Goal: Task Accomplishment & Management: Use online tool/utility

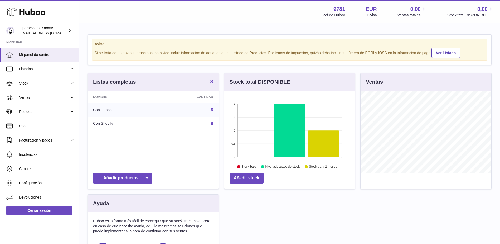
scroll to position [82, 130]
click at [40, 99] on span "Ventas" at bounding box center [44, 97] width 50 height 5
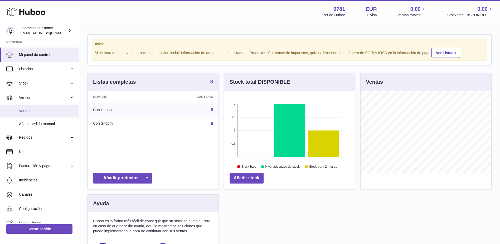
click at [37, 108] on span "Ventas" at bounding box center [47, 110] width 56 height 5
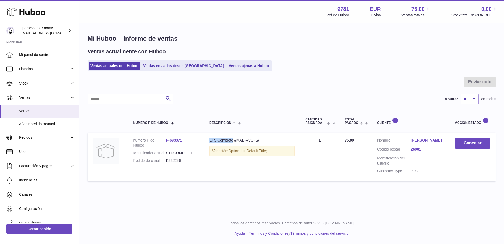
drag, startPoint x: 209, startPoint y: 139, endPoint x: 233, endPoint y: 141, distance: 23.8
click at [233, 141] on div "ETS Complete #MAD-VVC-K#" at bounding box center [251, 140] width 85 height 5
copy div "ETS Complete"
click at [423, 140] on link "[PERSON_NAME]" at bounding box center [428, 140] width 34 height 5
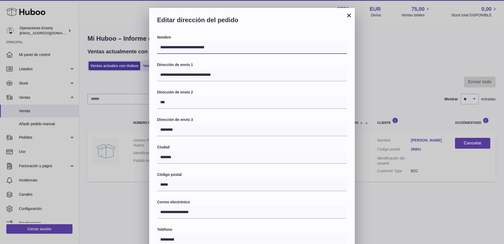
drag, startPoint x: 216, startPoint y: 47, endPoint x: 155, endPoint y: 50, distance: 61.2
click at [155, 50] on div "**********" at bounding box center [252, 179] width 206 height 289
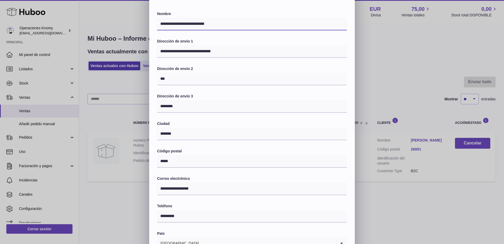
scroll to position [53, 0]
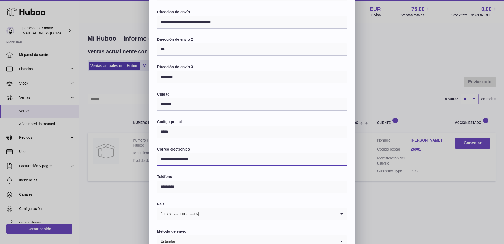
drag, startPoint x: 198, startPoint y: 160, endPoint x: 160, endPoint y: 161, distance: 38.5
click at [160, 161] on input "**********" at bounding box center [252, 159] width 190 height 13
click at [403, 66] on div "**********" at bounding box center [252, 113] width 504 height 316
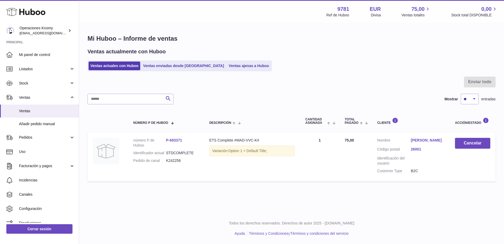
scroll to position [0, 0]
click at [36, 103] on link "Ventas" at bounding box center [39, 97] width 79 height 14
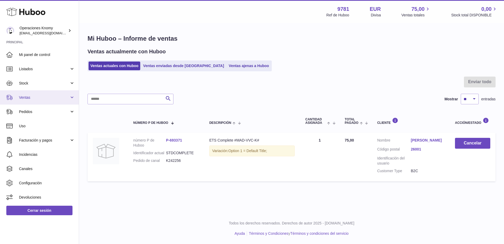
click at [35, 101] on link "Ventas" at bounding box center [39, 97] width 79 height 14
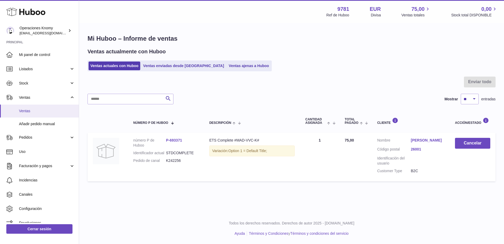
click at [33, 109] on span "Ventas" at bounding box center [47, 110] width 56 height 5
